Goal: Task Accomplishment & Management: Manage account settings

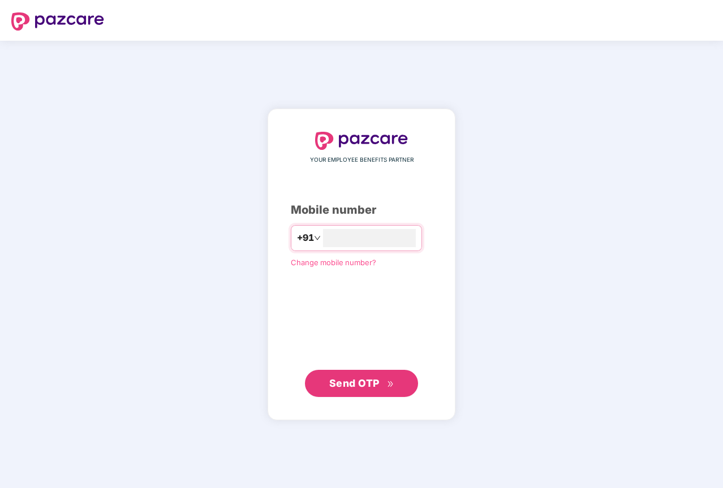
type input "**********"
click at [366, 385] on span "Send OTP" at bounding box center [354, 383] width 50 height 12
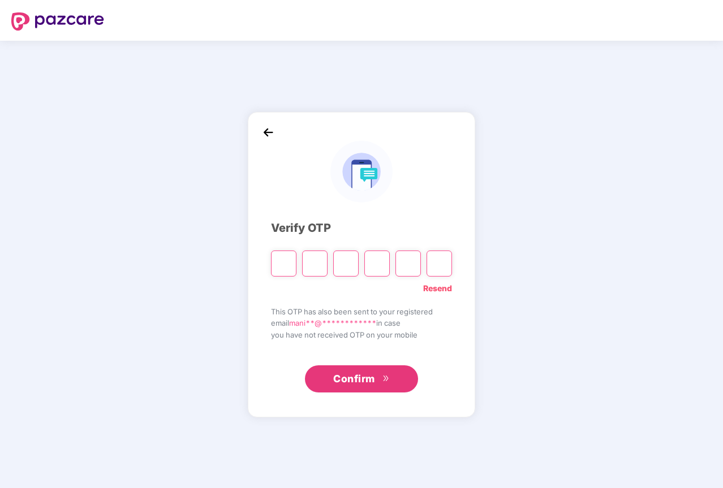
type input "*"
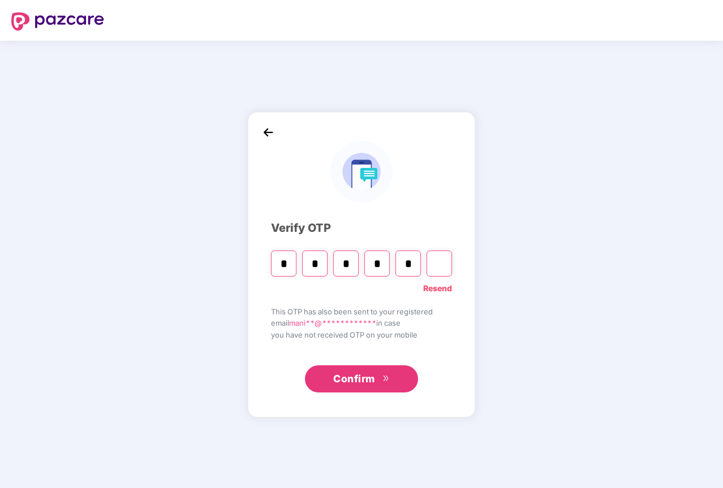
type input "*"
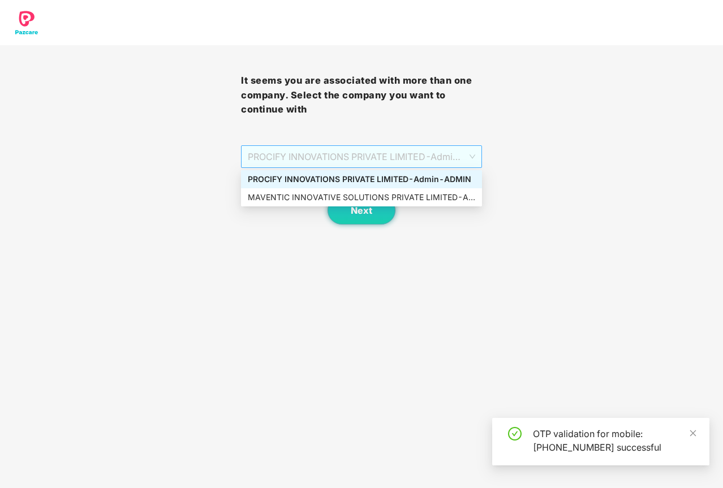
click at [316, 164] on span "PROCIFY INNOVATIONS PRIVATE LIMITED - Admin - ADMIN" at bounding box center [361, 157] width 227 height 22
click at [306, 201] on div "MAVENTIC INNOVATIVE SOLUTIONS PRIVATE LIMITED - Admin - ADMIN" at bounding box center [361, 197] width 227 height 12
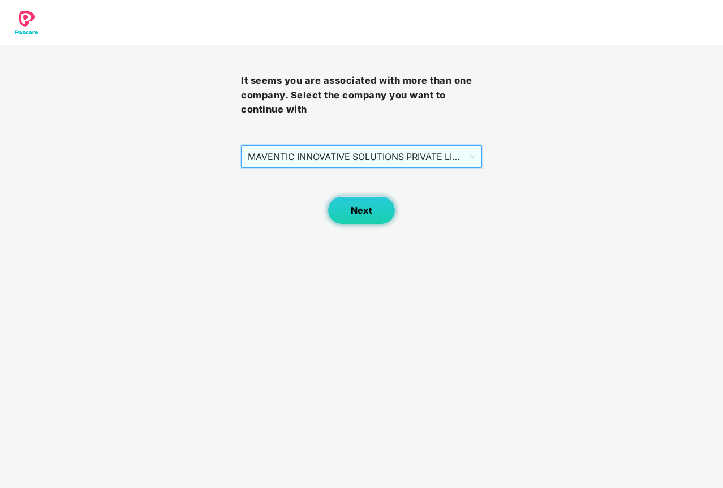
click at [362, 212] on span "Next" at bounding box center [362, 210] width 22 height 11
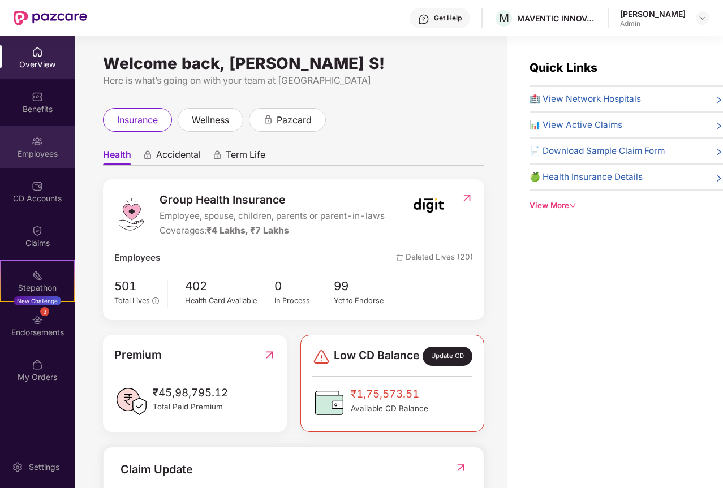
click at [42, 147] on div "Employees" at bounding box center [37, 147] width 75 height 42
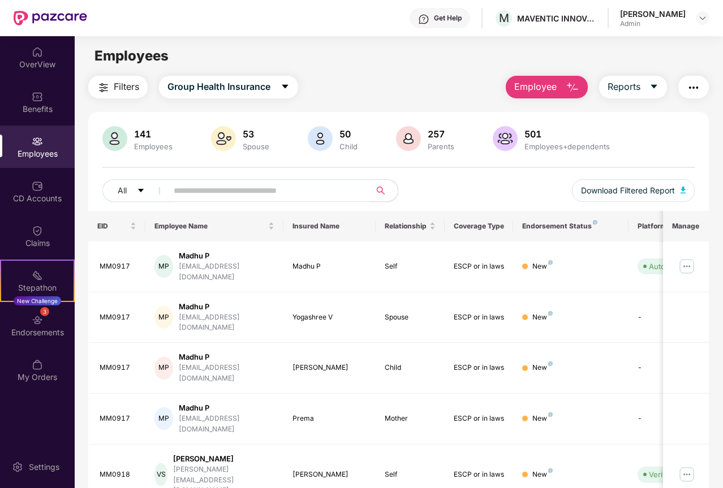
click at [217, 187] on input "text" at bounding box center [265, 190] width 182 height 17
paste input "******"
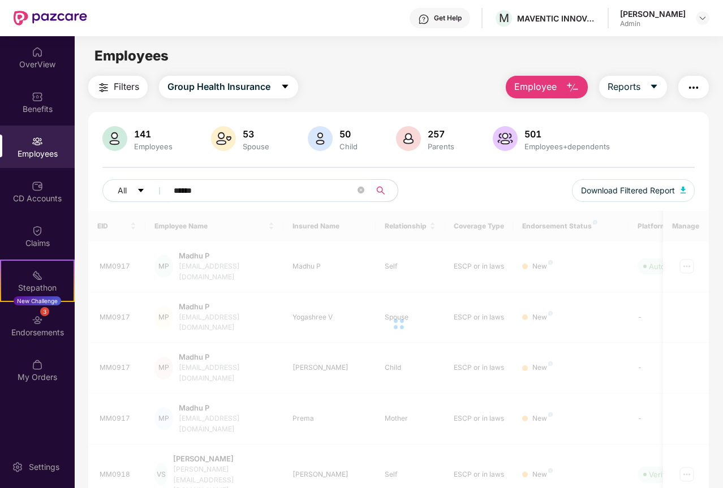
click at [188, 192] on input "******" at bounding box center [265, 190] width 182 height 17
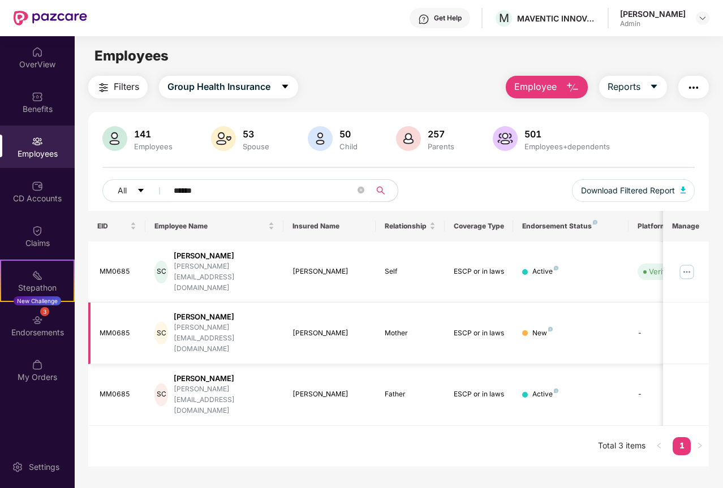
type input "******"
click at [323, 311] on td "[PERSON_NAME]" at bounding box center [329, 334] width 92 height 62
click at [684, 190] on img "button" at bounding box center [684, 190] width 6 height 7
click at [112, 266] on div "MM0685" at bounding box center [118, 271] width 37 height 11
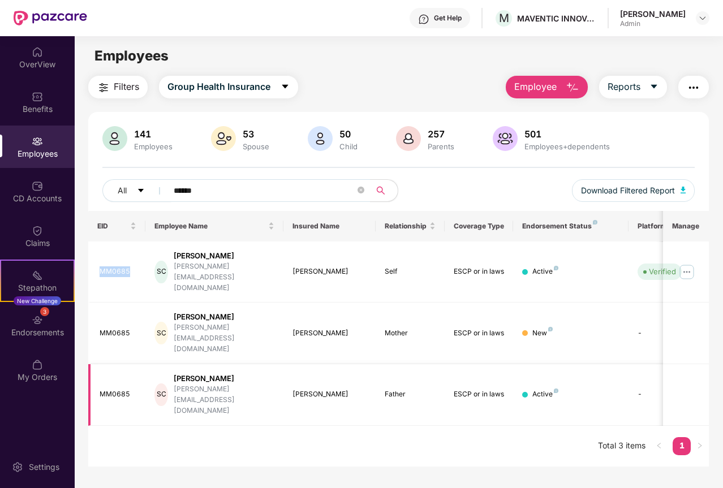
copy div "MM0685"
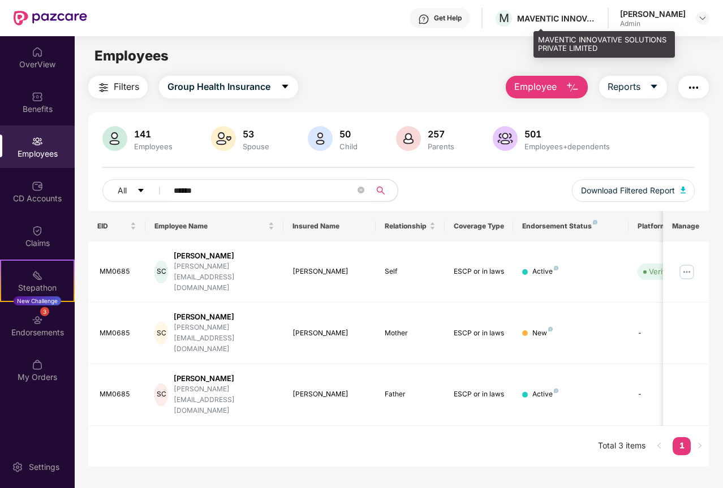
click at [596, 13] on div "MAVENTIC INNOVATIVE SOLUTIONS PRIVATE LIMITED" at bounding box center [556, 18] width 79 height 11
click at [596, 18] on div "MAVENTIC INNOVATIVE SOLUTIONS PRIVATE LIMITED" at bounding box center [556, 18] width 79 height 11
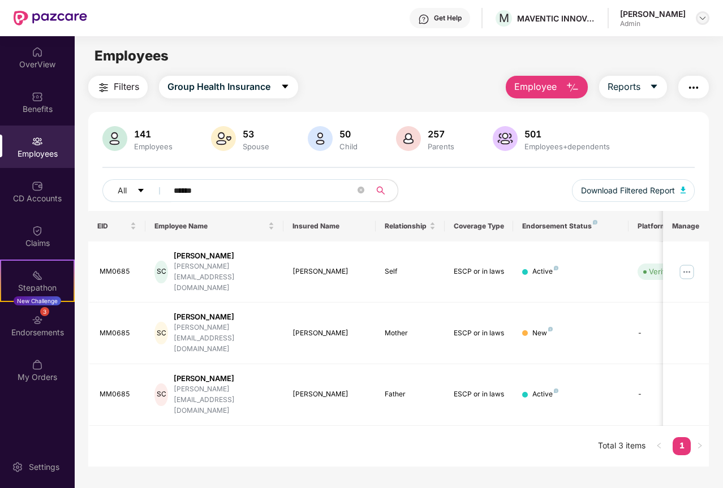
click at [704, 18] on img at bounding box center [702, 18] width 9 height 9
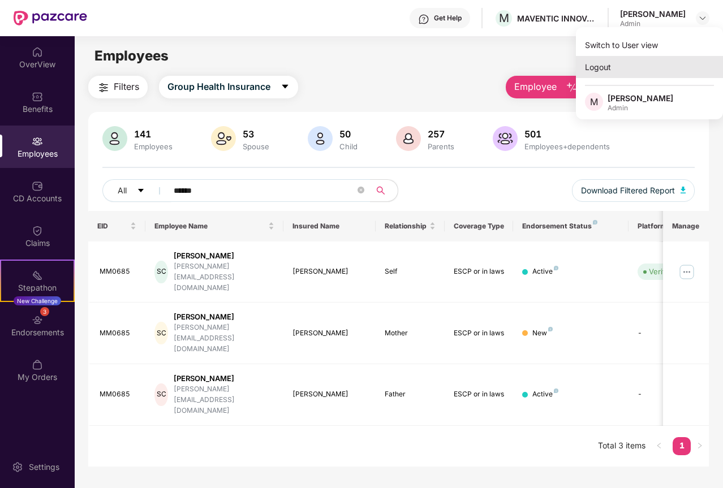
click at [617, 72] on div "Logout" at bounding box center [649, 67] width 147 height 22
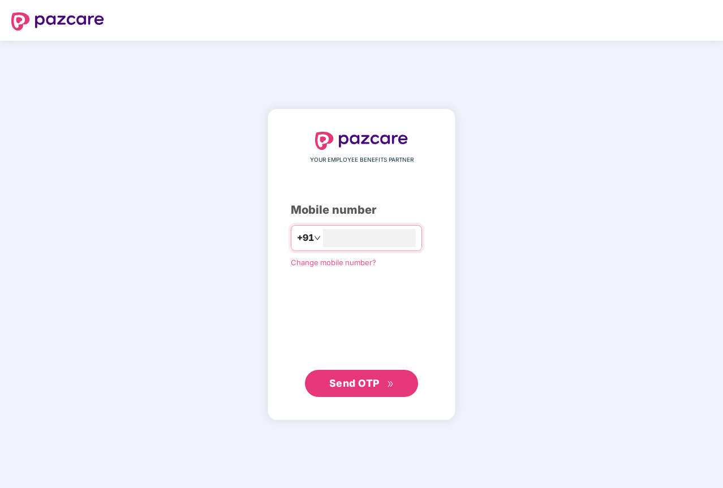
type input "**********"
click at [366, 383] on span "Send OTP" at bounding box center [354, 383] width 50 height 12
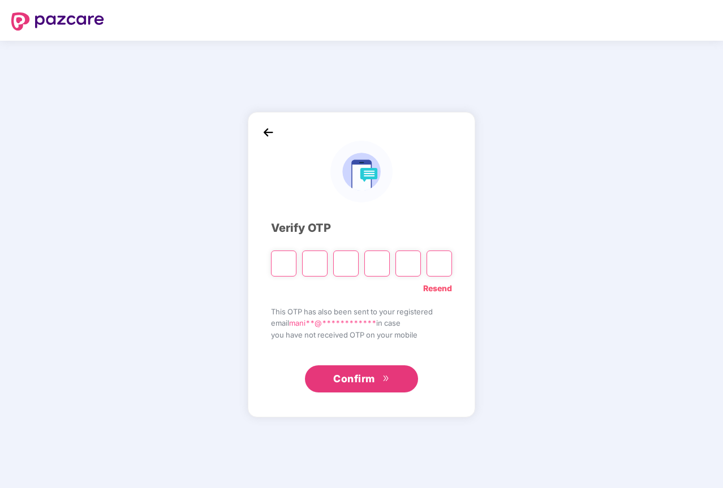
type input "*"
click at [286, 266] on input "*" at bounding box center [283, 264] width 25 height 26
click at [351, 267] on input "Digit 3" at bounding box center [345, 264] width 25 height 26
type input "*"
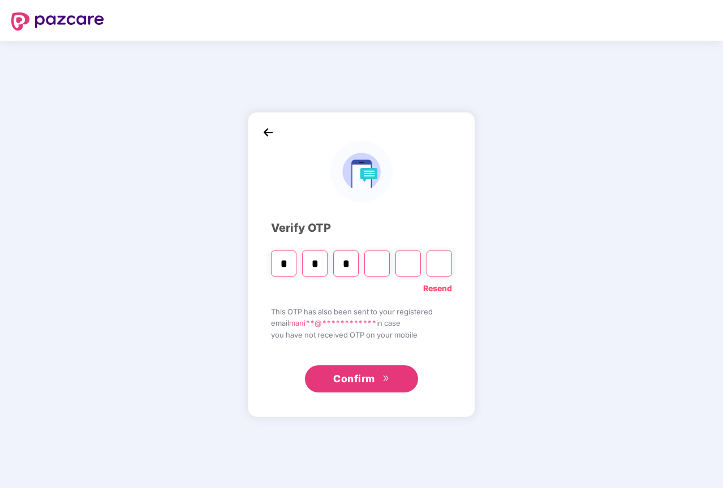
type input "*"
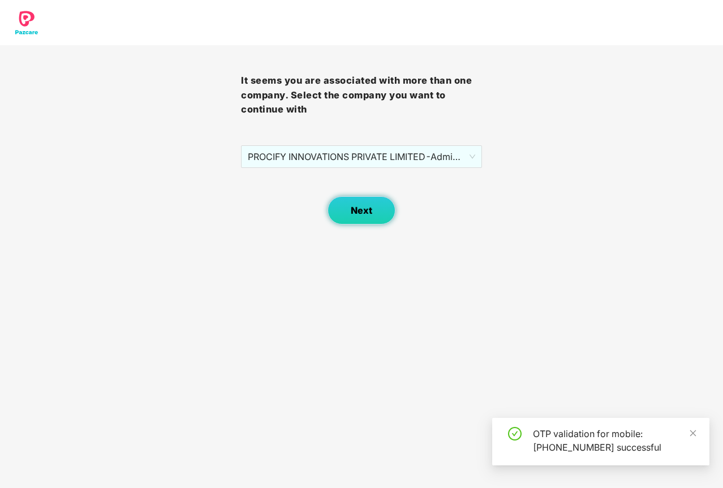
click at [360, 214] on span "Next" at bounding box center [362, 210] width 22 height 11
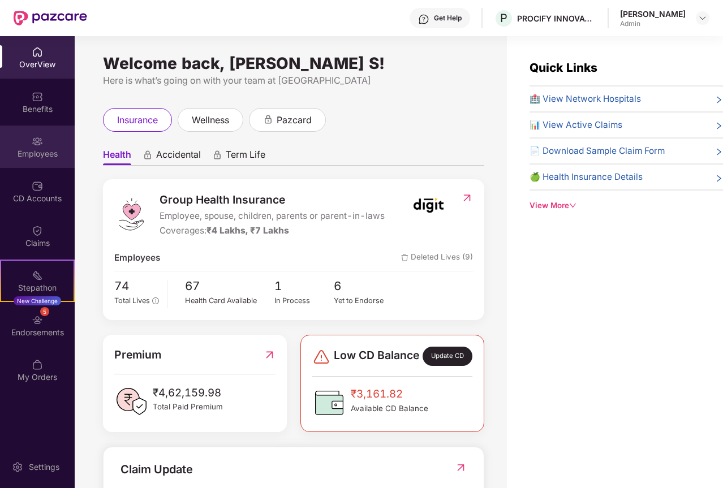
click at [32, 145] on img at bounding box center [37, 141] width 11 height 11
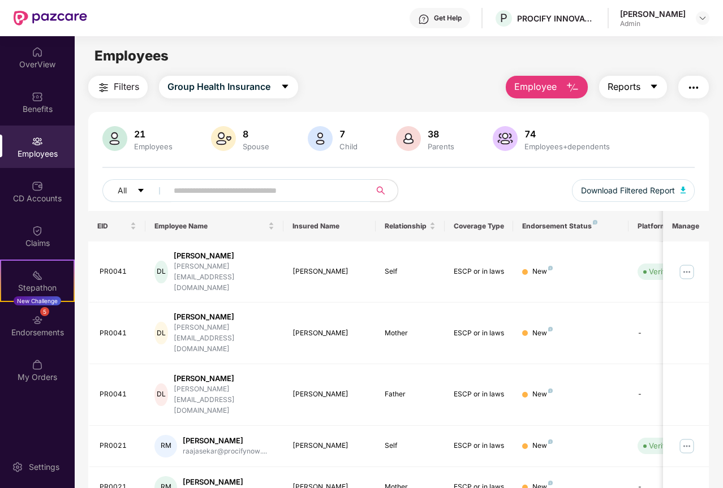
click at [657, 87] on icon "caret-down" at bounding box center [654, 86] width 9 height 9
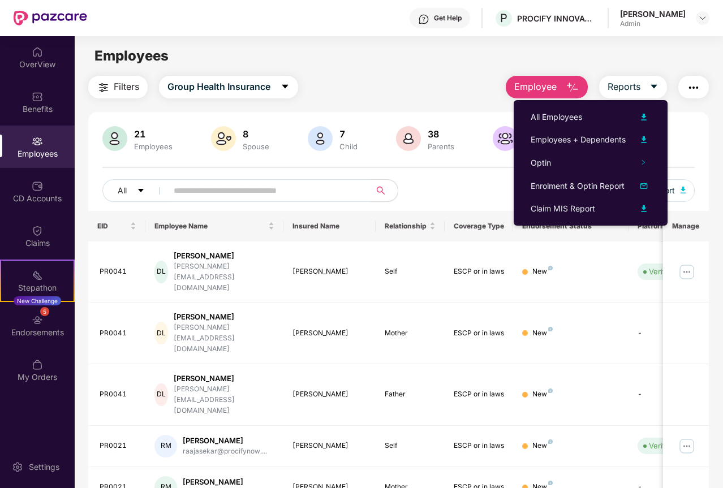
click at [445, 88] on div "Filters Group Health Insurance Employee Reports" at bounding box center [398, 87] width 621 height 23
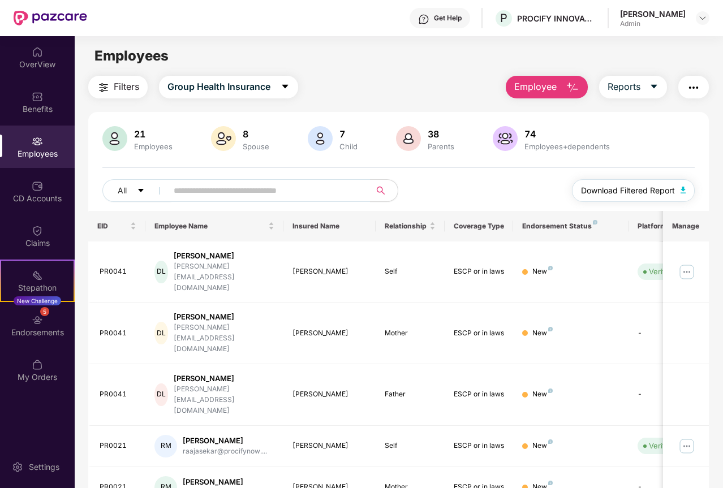
click at [621, 191] on span "Download Filtered Report" at bounding box center [628, 190] width 94 height 12
